Goal: Manage account settings

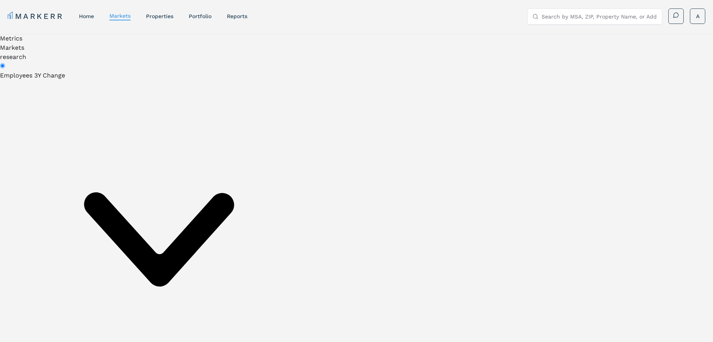
radio input "false"
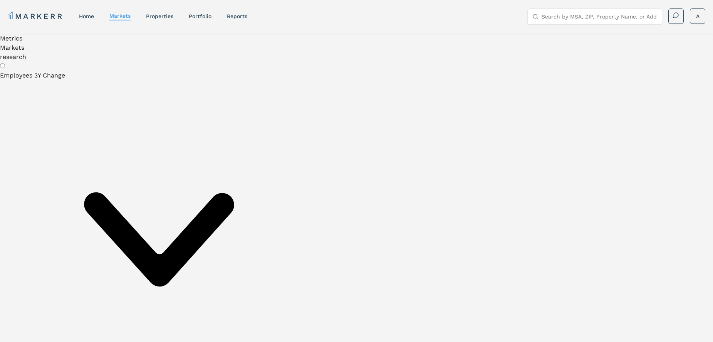
radio input "false"
radio input "true"
